Goal: Task Accomplishment & Management: Use online tool/utility

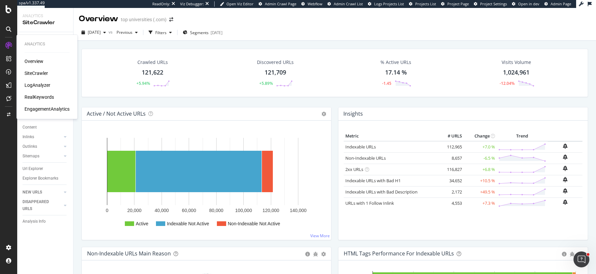
click at [37, 94] on div "RealKeywords" at bounding box center [38, 97] width 29 height 7
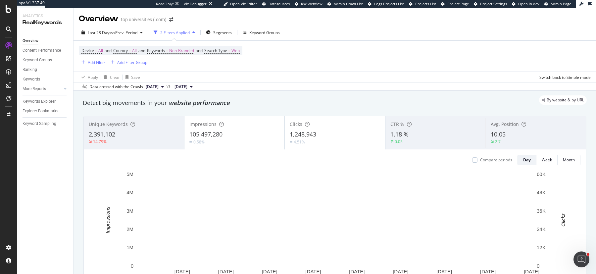
scroll to position [5, 0]
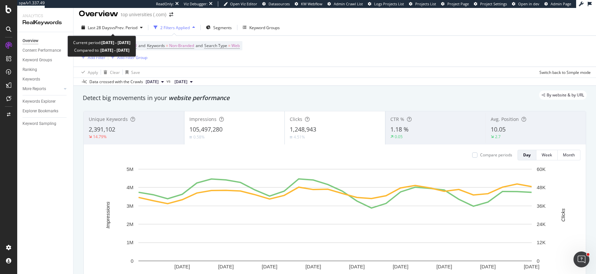
click at [130, 22] on span "Last 28 Days vs Prev. Period" at bounding box center [112, 27] width 67 height 11
click at [128, 25] on span "vs Prev. Period" at bounding box center [124, 28] width 26 height 6
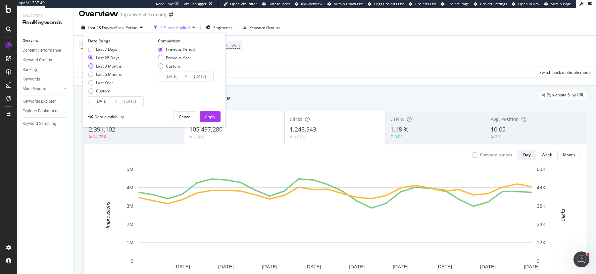
click at [106, 67] on div "Last 3 Months" at bounding box center [109, 66] width 26 height 6
type input "2025/06/25"
type input "2025/03/25"
type input "2025/06/24"
click at [206, 113] on div "Apply" at bounding box center [210, 117] width 10 height 10
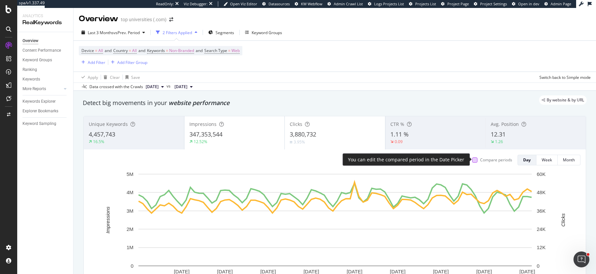
click at [475, 157] on div at bounding box center [474, 159] width 5 height 5
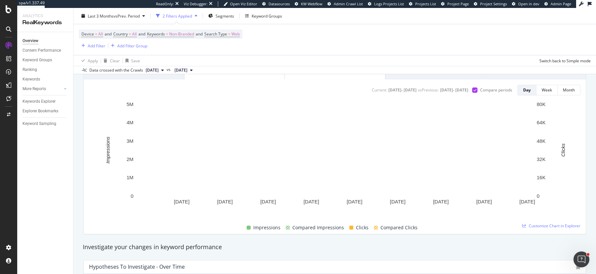
scroll to position [36, 0]
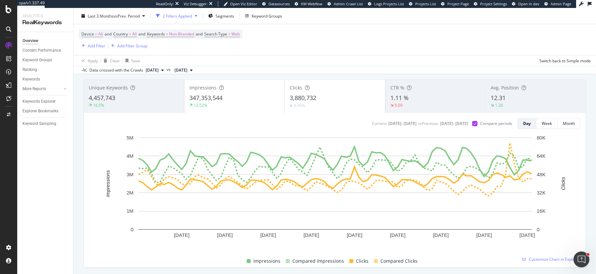
click at [306, 106] on div "3.95%" at bounding box center [298, 105] width 17 height 6
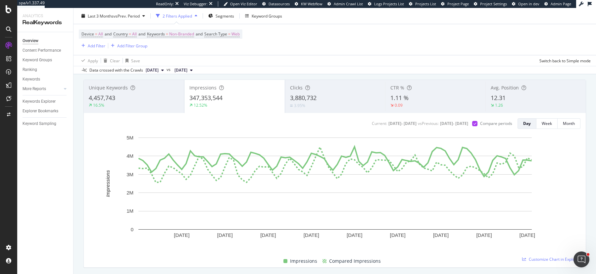
click at [337, 93] on div "Clicks 3,880,732 3.95%" at bounding box center [335, 96] width 100 height 30
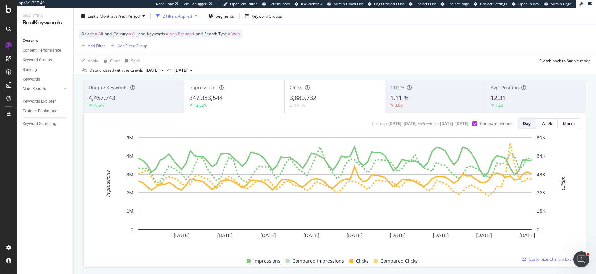
click at [230, 96] on div "347,353,544" at bounding box center [234, 98] width 90 height 9
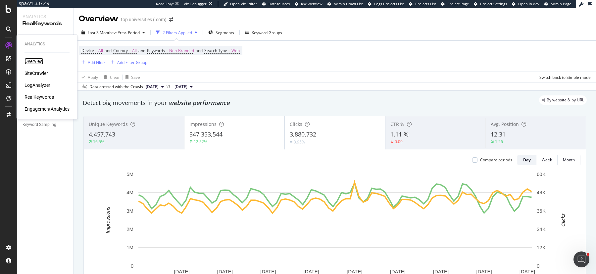
click at [35, 63] on div "Overview" at bounding box center [33, 61] width 19 height 7
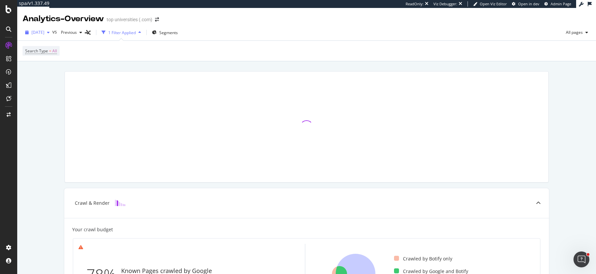
click at [44, 31] on span "[DATE]" at bounding box center [37, 32] width 13 height 6
click at [77, 76] on div "653K URLs" at bounding box center [82, 76] width 20 height 6
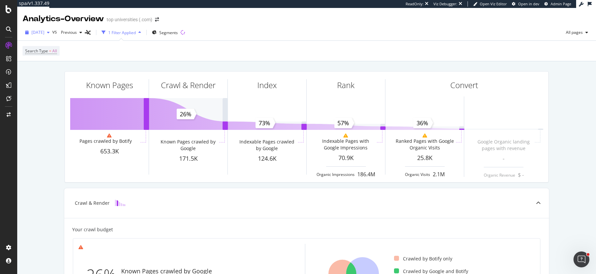
click at [44, 34] on span "2025 Mar. 29th" at bounding box center [37, 32] width 13 height 6
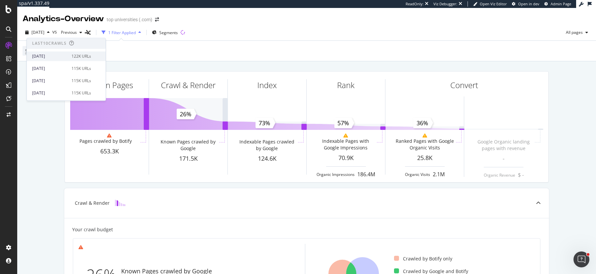
click at [77, 58] on div "122K URLs" at bounding box center [82, 56] width 20 height 6
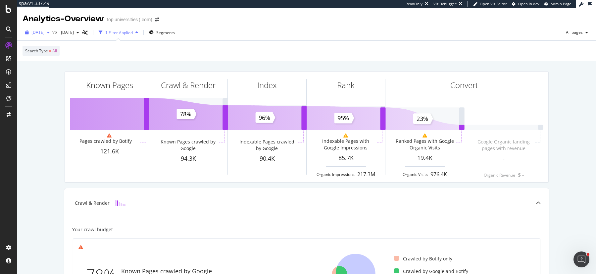
click at [44, 31] on span "[DATE]" at bounding box center [37, 32] width 13 height 6
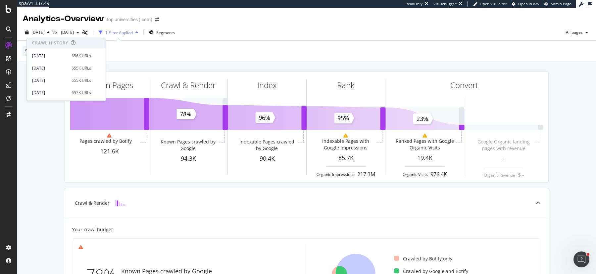
scroll to position [151, 0]
click at [63, 74] on div "2025 Mar. 29th" at bounding box center [49, 75] width 35 height 6
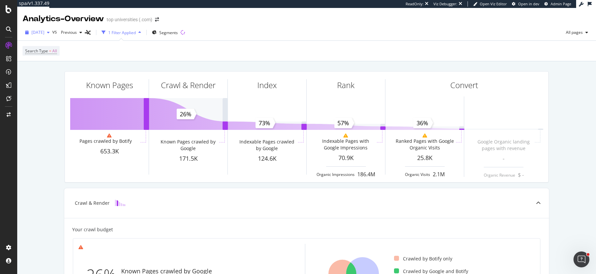
click at [44, 35] on span "2025 Mar. 29th" at bounding box center [37, 32] width 13 height 6
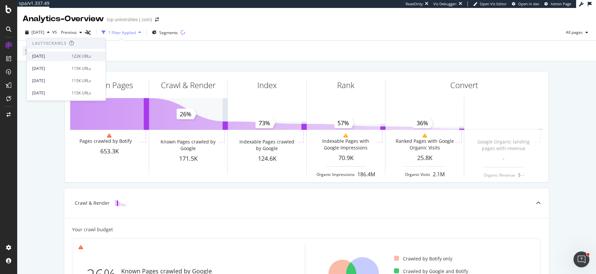
click at [63, 54] on div "[DATE]" at bounding box center [49, 56] width 35 height 6
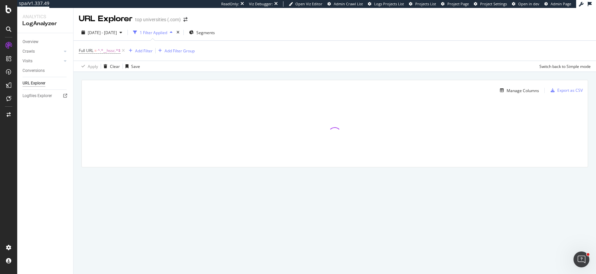
click at [288, 68] on div "Apply Clear Save Switch back to Simple mode" at bounding box center [334, 66] width 522 height 11
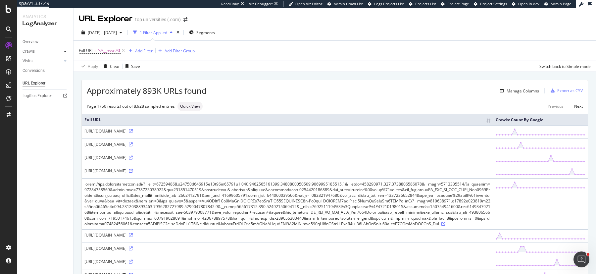
click at [66, 52] on icon at bounding box center [65, 51] width 3 height 4
click at [41, 84] on div "HTTP Codes" at bounding box center [36, 87] width 23 height 7
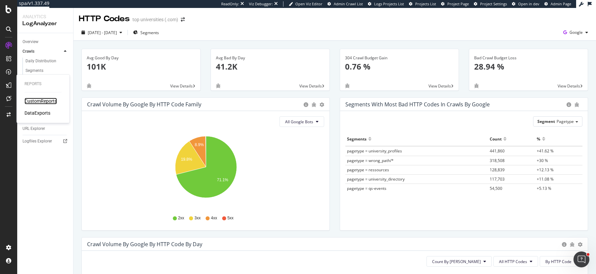
click at [51, 102] on div "CustomReports" at bounding box center [40, 101] width 32 height 7
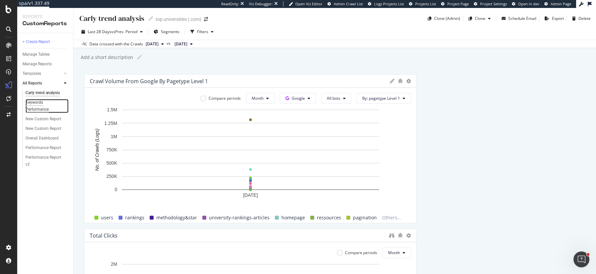
click at [39, 107] on div "Keywords Performance" at bounding box center [43, 106] width 37 height 14
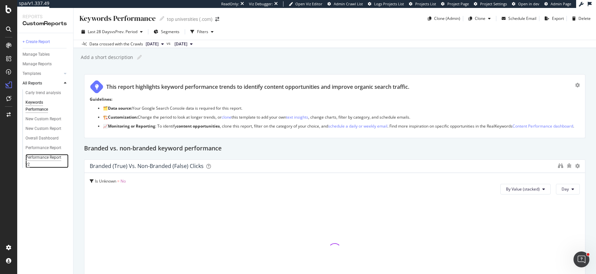
click at [35, 158] on div "Performance Report v2" at bounding box center [43, 161] width 37 height 14
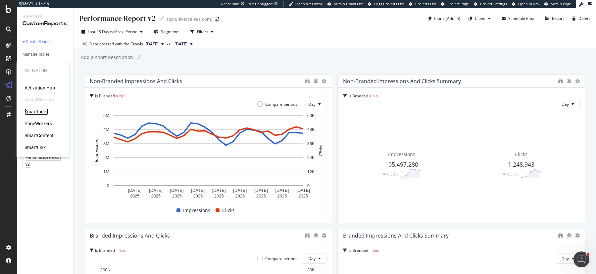
click at [40, 114] on div "SmartIndex" at bounding box center [36, 111] width 24 height 7
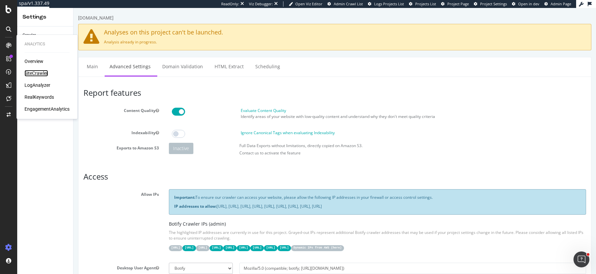
click at [36, 72] on div "SiteCrawler" at bounding box center [36, 73] width 24 height 7
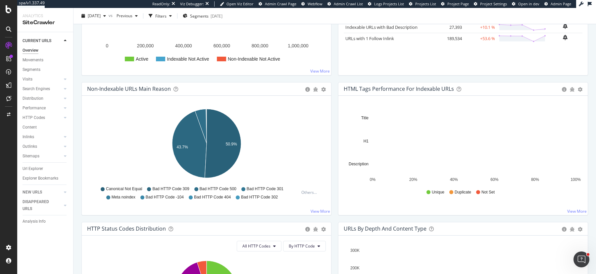
scroll to position [173, 0]
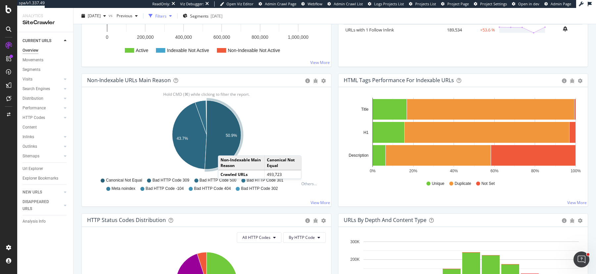
click at [155, 15] on div "button" at bounding box center [150, 15] width 9 height 9
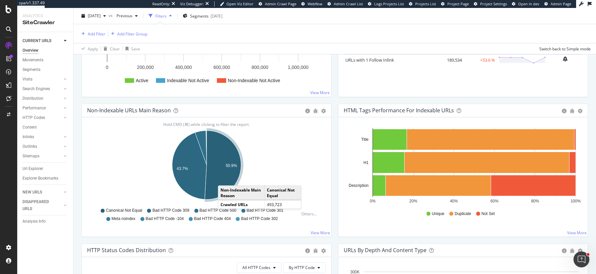
scroll to position [203, 0]
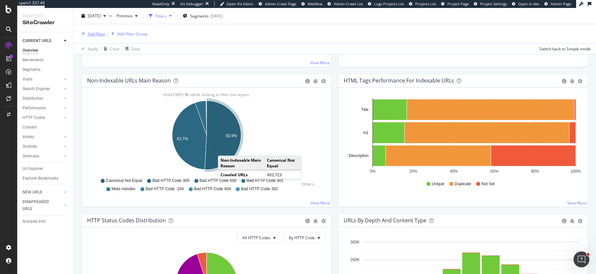
click at [91, 32] on div "Add Filter" at bounding box center [97, 34] width 18 height 6
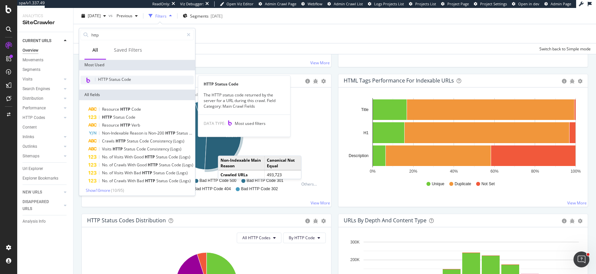
type input "http"
click at [115, 78] on span "HTTP Status Code" at bounding box center [114, 79] width 33 height 6
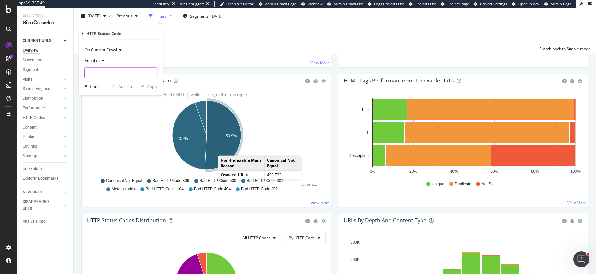
click at [102, 74] on input "number" at bounding box center [120, 73] width 73 height 11
click at [98, 117] on span "404" at bounding box center [112, 117] width 52 height 6
type input "404"
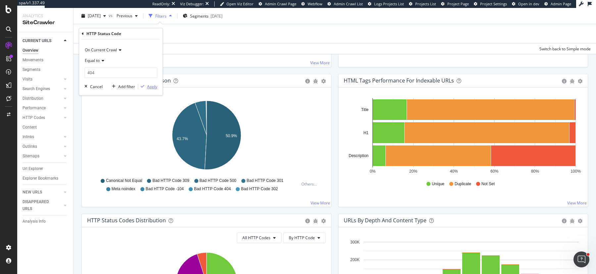
click at [151, 88] on div "Apply" at bounding box center [152, 87] width 10 height 6
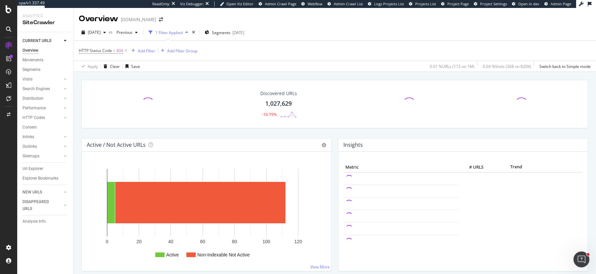
drag, startPoint x: 30, startPoint y: 168, endPoint x: 183, endPoint y: 5, distance: 223.0
click at [30, 168] on div "Url Explorer" at bounding box center [33, 168] width 21 height 7
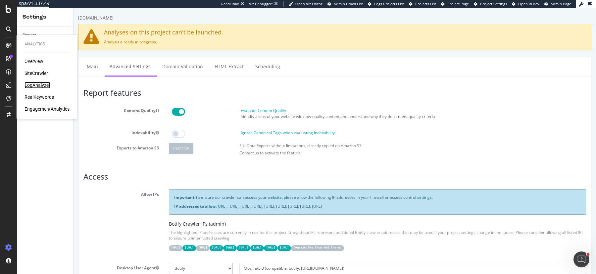
click at [33, 82] on div "LogAnalyzer" at bounding box center [37, 85] width 26 height 7
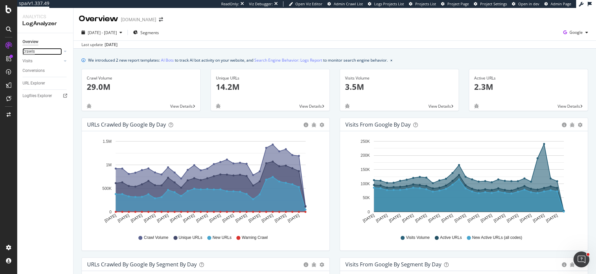
click at [30, 51] on div "Crawls" at bounding box center [29, 51] width 12 height 7
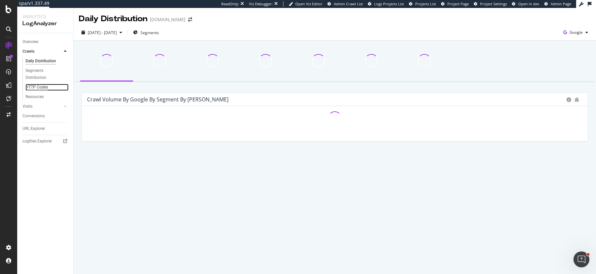
click at [34, 86] on div "HTTP Codes" at bounding box center [36, 87] width 23 height 7
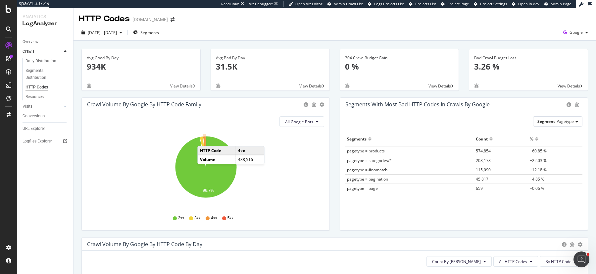
click at [204, 139] on icon "A chart." at bounding box center [204, 151] width 3 height 31
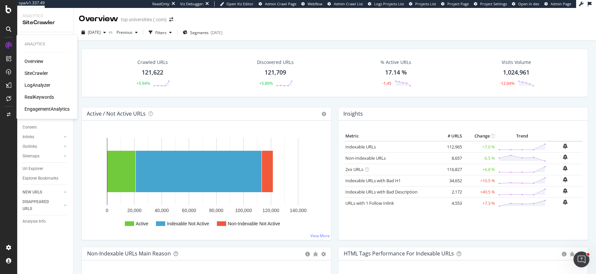
click at [39, 87] on div "LogAnalyzer" at bounding box center [37, 85] width 26 height 7
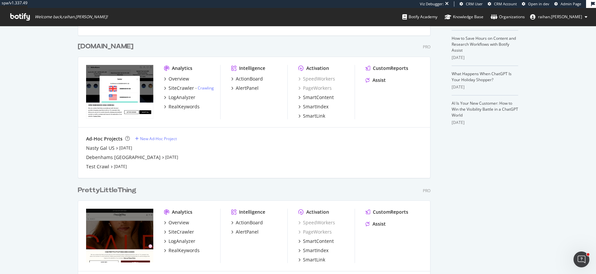
scroll to position [182, 0]
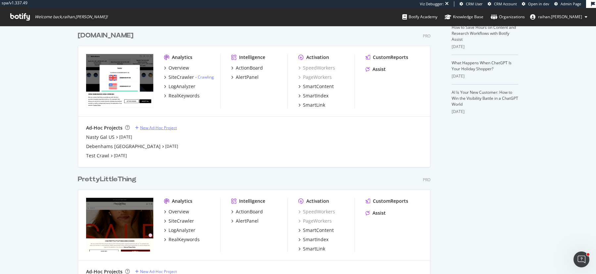
click at [148, 128] on div "New Ad-Hoc Project" at bounding box center [158, 128] width 37 height 6
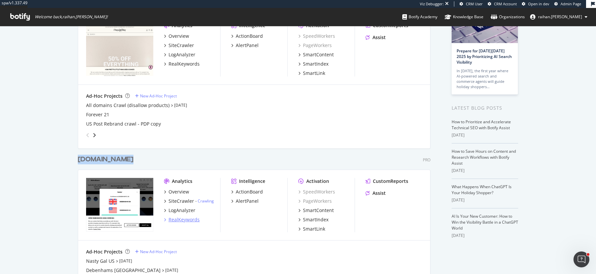
scroll to position [67, 0]
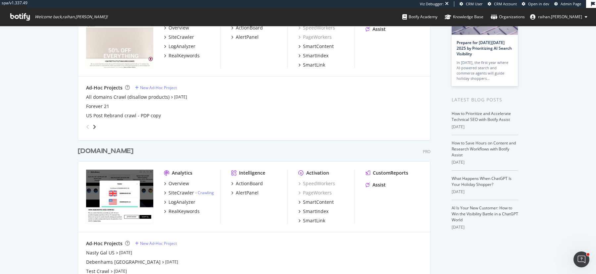
click at [150, 246] on div "Ad-Hoc Projects New Ad-Hoc Project" at bounding box center [254, 243] width 336 height 7
click at [150, 242] on div "New Ad-Hoc Project" at bounding box center [158, 243] width 37 height 6
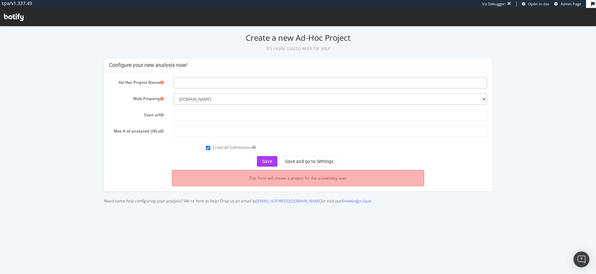
click at [223, 83] on input "text" at bounding box center [330, 82] width 314 height 11
type input "Debenhams IE"
click at [211, 112] on input "text" at bounding box center [330, 115] width 314 height 11
paste input "https://www.debenhams.ie/"
type input "https://www.debenhams.ie/"
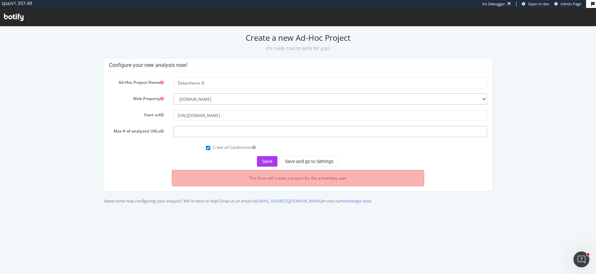
click at [251, 131] on input "number" at bounding box center [330, 131] width 314 height 11
type input "1"
click at [302, 160] on button "Save and go to Settings" at bounding box center [309, 161] width 60 height 11
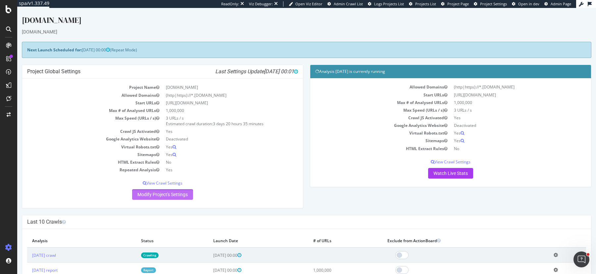
click at [178, 193] on link "Modify Project's Settings" at bounding box center [162, 194] width 61 height 11
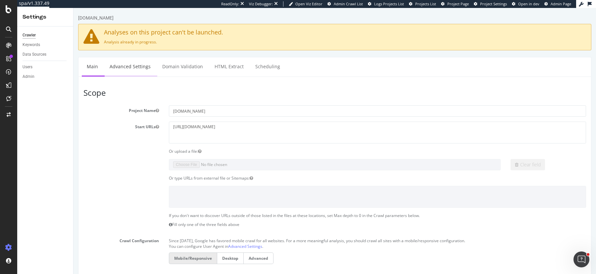
click at [128, 66] on link "Advanced Settings" at bounding box center [130, 66] width 51 height 18
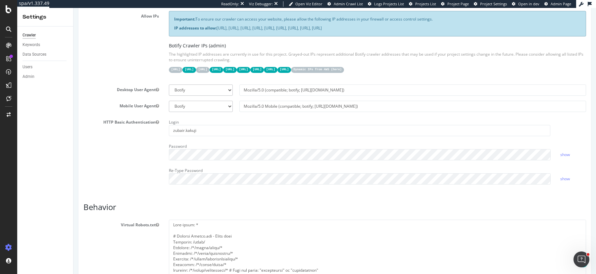
scroll to position [192, 0]
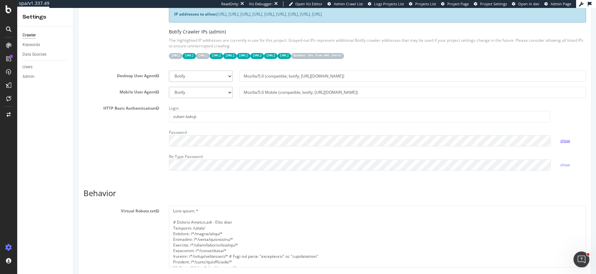
click at [476, 138] on link "show" at bounding box center [565, 141] width 10 height 6
click at [206, 113] on input "zubair.kakuji" at bounding box center [360, 116] width 382 height 11
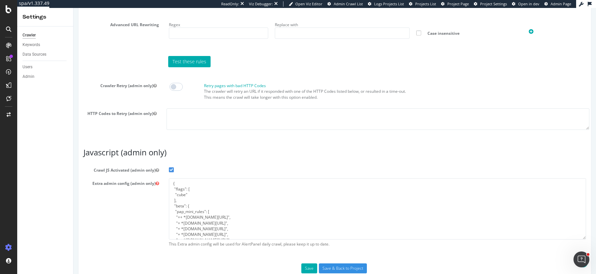
scroll to position [562, 0]
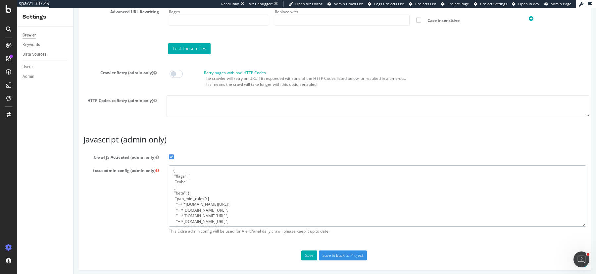
click at [252, 216] on textarea "{ "flags": [ "cube" ], "beta": { "pap_mini_rules": [ "++ *[DOMAIN_NAME][URL]", …" at bounding box center [377, 195] width 417 height 61
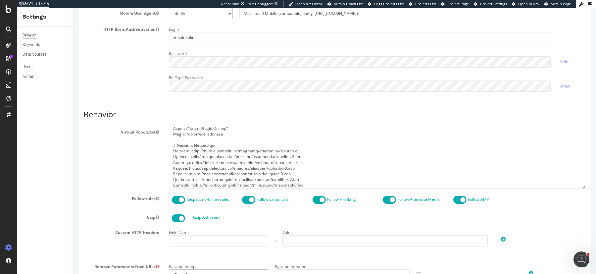
scroll to position [220, 0]
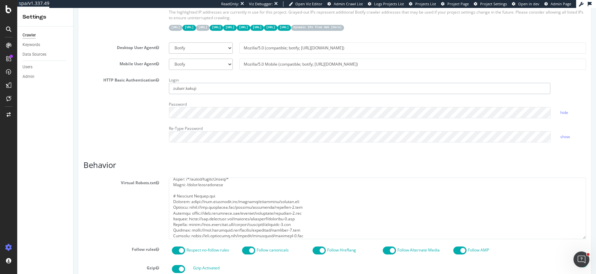
click at [193, 87] on input "zubair.kakuji" at bounding box center [360, 88] width 382 height 11
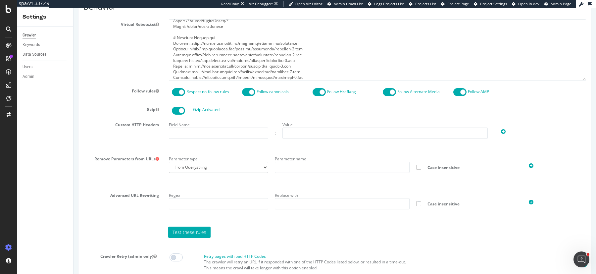
scroll to position [562, 0]
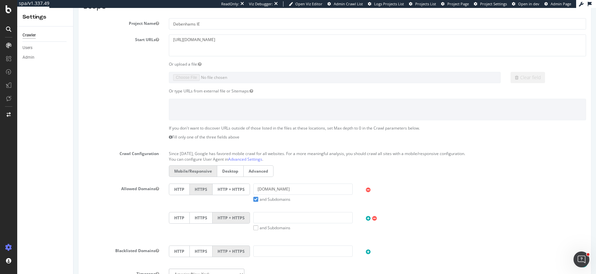
scroll to position [124, 0]
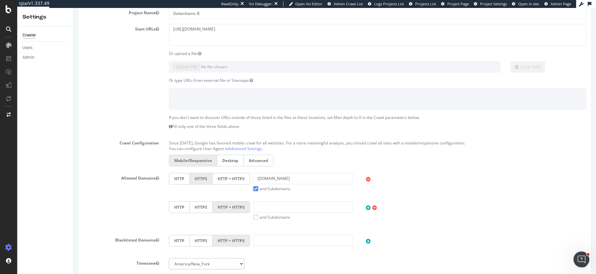
click at [224, 174] on label "HTTP + HTTPS" at bounding box center [231, 179] width 37 height 12
click at [73, 8] on input "HTTP + HTTPS" at bounding box center [73, 8] width 0 height 0
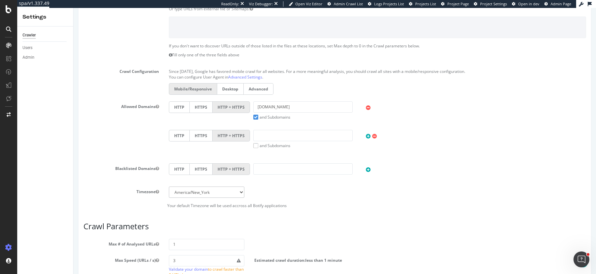
scroll to position [239, 0]
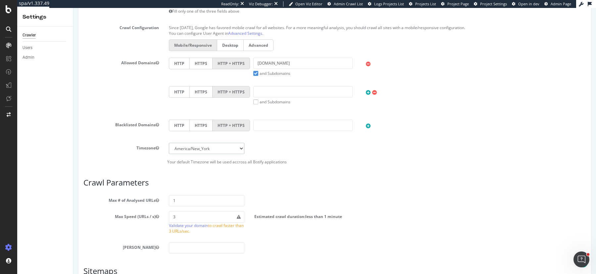
click at [215, 143] on select "[GEOGRAPHIC_DATA]/[GEOGRAPHIC_DATA] [GEOGRAPHIC_DATA]/[GEOGRAPHIC_DATA] [GEOGRA…" at bounding box center [206, 148] width 75 height 11
select select "Europe/[GEOGRAPHIC_DATA]"
click at [169, 143] on select "[GEOGRAPHIC_DATA]/[GEOGRAPHIC_DATA] [GEOGRAPHIC_DATA]/[GEOGRAPHIC_DATA] [GEOGRA…" at bounding box center [206, 148] width 75 height 11
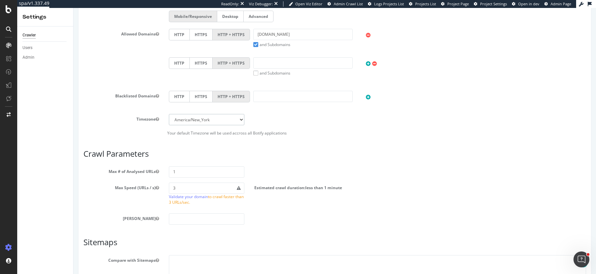
scroll to position [272, 0]
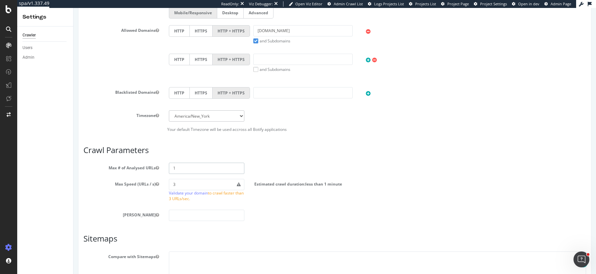
click at [195, 163] on input "1" at bounding box center [206, 168] width 75 height 11
click at [203, 168] on input "1" at bounding box center [206, 168] width 75 height 11
type input "1000000"
click at [325, 159] on article "Crawl Parameters Max # of Analysed URLs 1000000 Max Speed (URLs / s) 3 Validate…" at bounding box center [334, 183] width 503 height 75
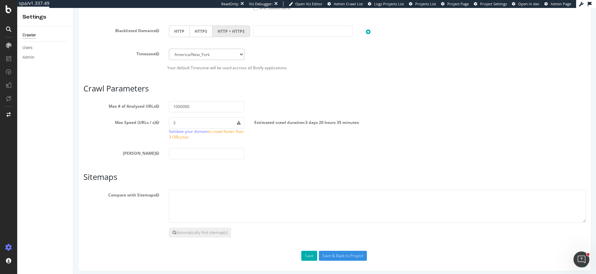
scroll to position [334, 0]
click at [307, 255] on button "Save" at bounding box center [309, 255] width 16 height 10
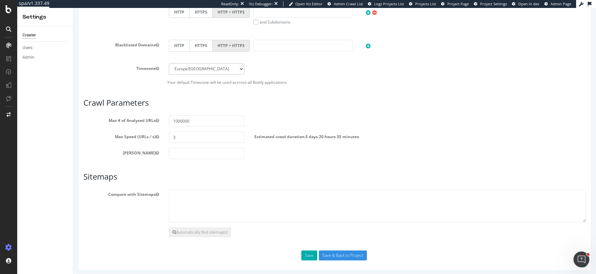
scroll to position [0, 0]
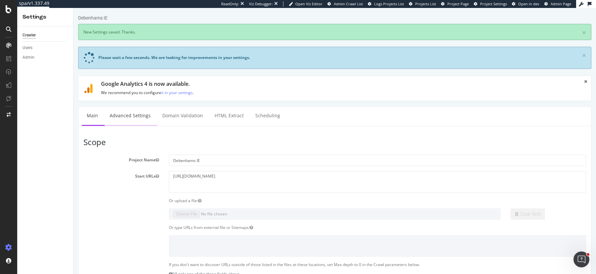
click at [124, 115] on link "Advanced Settings" at bounding box center [130, 116] width 51 height 18
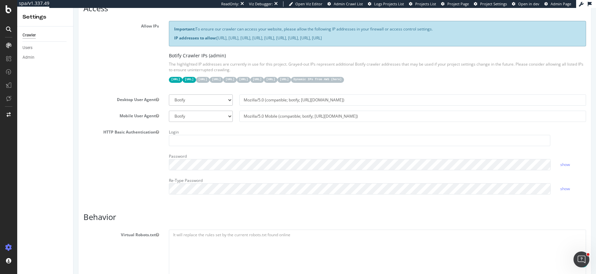
scroll to position [169, 0]
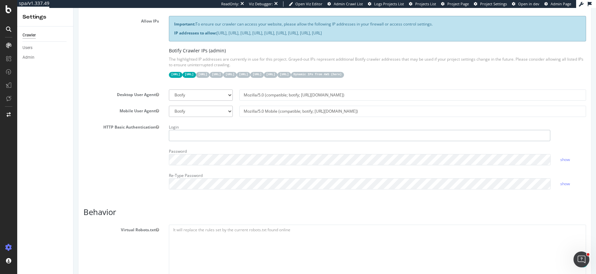
click at [226, 131] on input "text" at bounding box center [360, 135] width 382 height 11
paste input "zubair.kakuji"
type input "zubair.kakuji"
click at [563, 157] on link "show" at bounding box center [565, 160] width 10 height 6
click at [575, 165] on div "Login zubair.kakuji Password hide Re-Type Password show" at bounding box center [377, 158] width 427 height 73
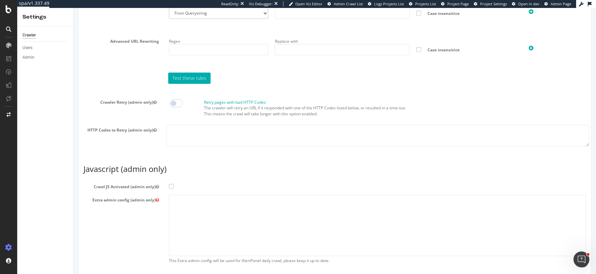
scroll to position [558, 0]
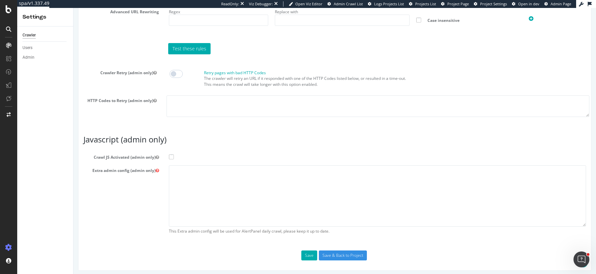
click at [171, 154] on span at bounding box center [171, 156] width 5 height 5
click at [73, 8] on input "Crawl JS Activated (admin only)" at bounding box center [73, 8] width 0 height 0
click at [177, 177] on textarea at bounding box center [377, 195] width 417 height 61
paste textarea "{ "flags": [ "cube" ], "beta": { "pap_mini_rules": [ "++ *[DOMAIN_NAME][URL]", …"
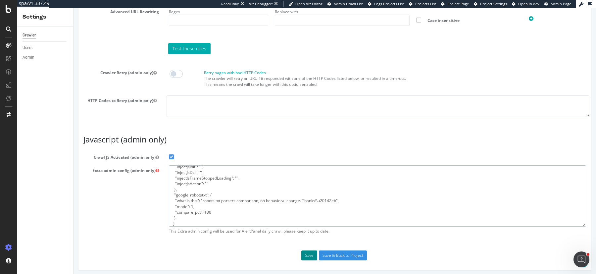
type textarea "{ "flags": [ "cube" ], "beta": { "pap_mini_rules": [ "++ *[DOMAIN_NAME][URL]", …"
click at [309, 251] on button "Save" at bounding box center [309, 255] width 16 height 10
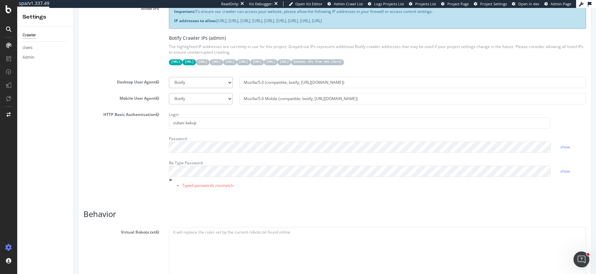
scroll to position [176, 0]
click at [196, 120] on input "zubair.kakuji" at bounding box center [360, 122] width 382 height 11
paste input "zubair.kakuji"
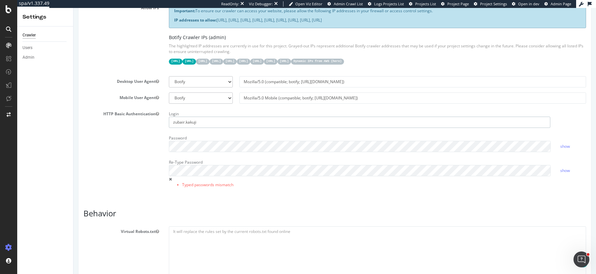
type input "zubair.kakuji"
click at [385, 195] on div "Report features Content Quality Evaluate Content Quality Identify areas of your…" at bounding box center [334, 276] width 503 height 748
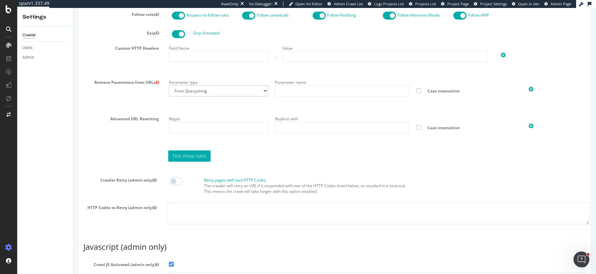
scroll to position [566, 0]
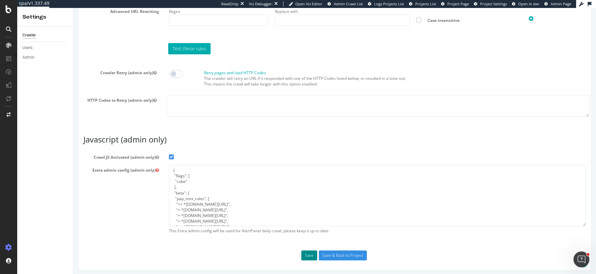
click at [308, 254] on button "Save" at bounding box center [309, 255] width 16 height 10
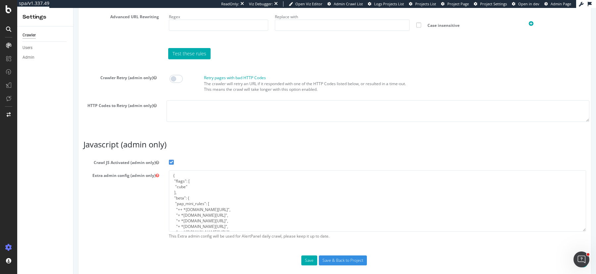
scroll to position [575, 0]
click at [331, 261] on input "Save & Back to Project" at bounding box center [343, 261] width 48 height 10
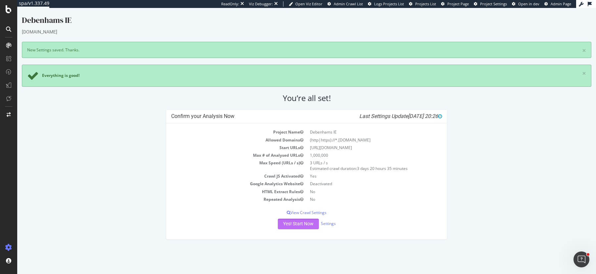
click at [296, 222] on button "Yes! Start Now" at bounding box center [298, 224] width 41 height 11
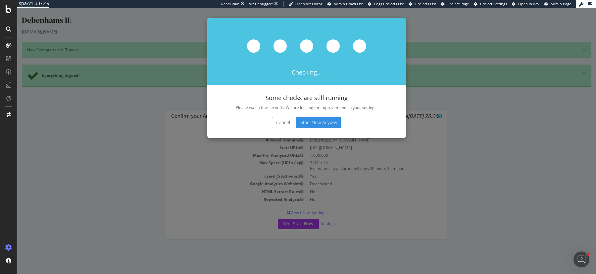
click at [327, 123] on button "Start Now Anyway" at bounding box center [318, 122] width 45 height 11
